Goal: Unclear

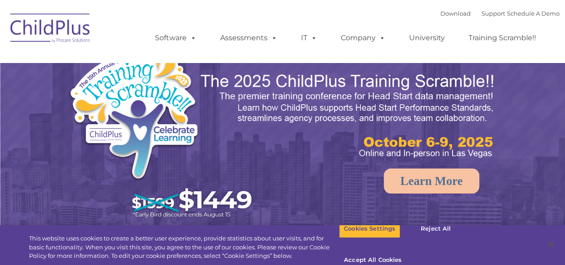
select select "MEDIUM"
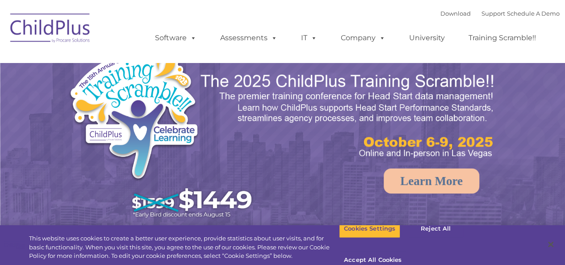
select select "MEDIUM"
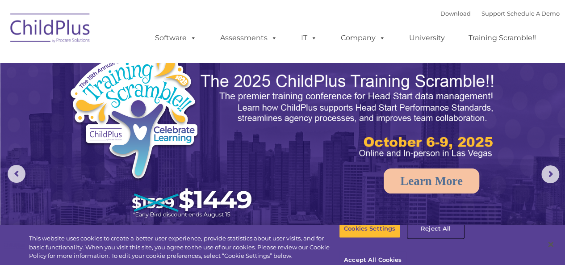
click at [425, 238] on button "Reject All" at bounding box center [436, 228] width 56 height 19
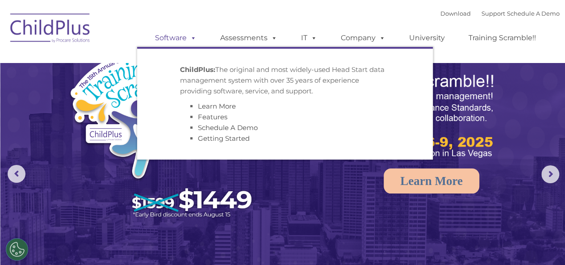
click at [193, 38] on span at bounding box center [192, 37] width 10 height 8
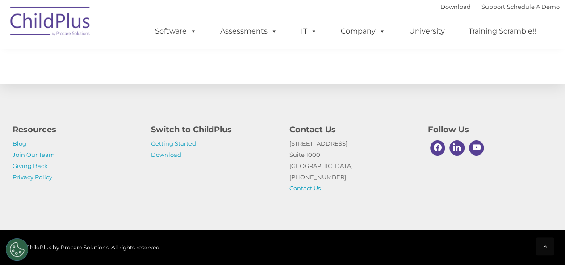
scroll to position [1086, 0]
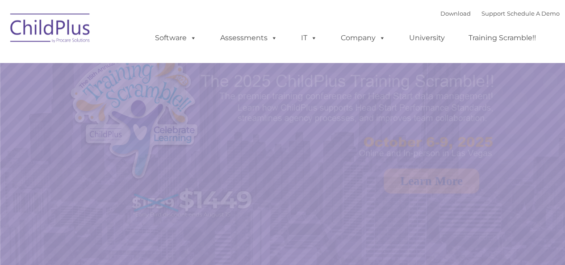
select select "MEDIUM"
